Goal: Book appointment/travel/reservation

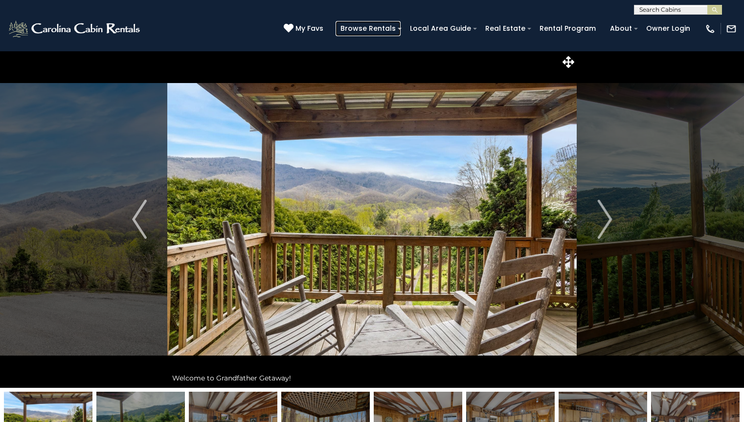
click at [380, 28] on link "Browse Rentals" at bounding box center [367, 28] width 65 height 15
